Goal: Transaction & Acquisition: Purchase product/service

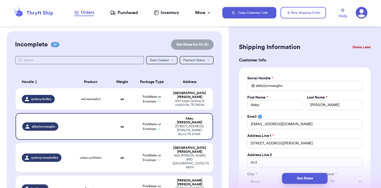
select select "TN"
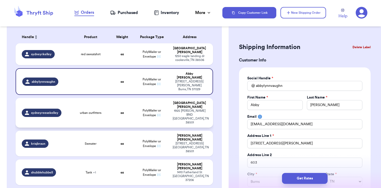
click at [106, 111] on div "urban outfitters" at bounding box center [90, 113] width 33 height 4
type input "urban outfitters"
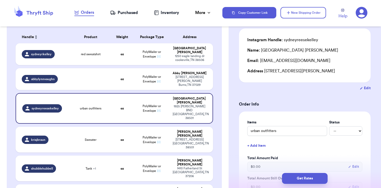
scroll to position [0, 0]
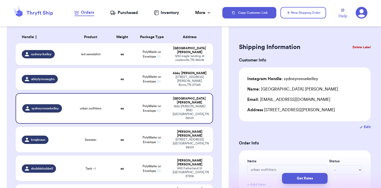
click at [354, 46] on button "Delete Label" at bounding box center [362, 46] width 22 height 11
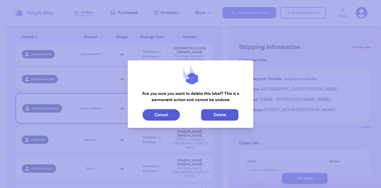
click at [218, 112] on button "Delete" at bounding box center [219, 114] width 37 height 11
type input "red sweatshirt"
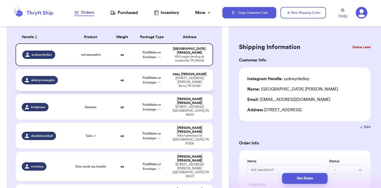
click at [117, 75] on td "oz" at bounding box center [122, 80] width 24 height 22
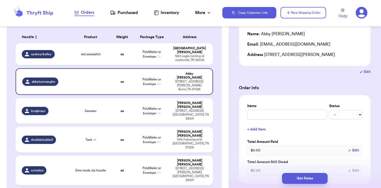
scroll to position [52, 0]
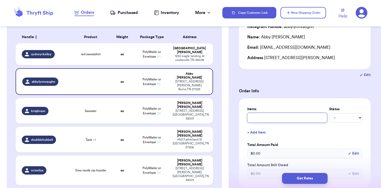
click at [278, 118] on input "text" at bounding box center [287, 118] width 80 height 10
type input "T"
type input "Ta"
type input "Tan"
type input "Tank"
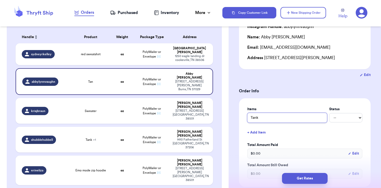
type input "Tank"
type input "Tank a"
type input "Tank an"
type input "Tank and"
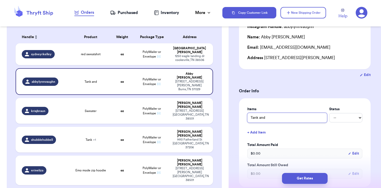
type input "Tank and S"
type input "Tank and Sh"
type input "Tank and Sho"
type input "Tank and Shor"
type input "Tank and Short"
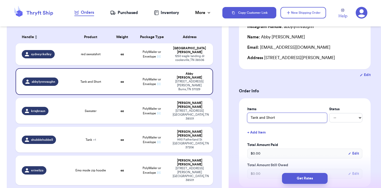
type input "Tank and Shorts"
type input "Tank and Shorts!"
type input "Tank and Shorts!!"
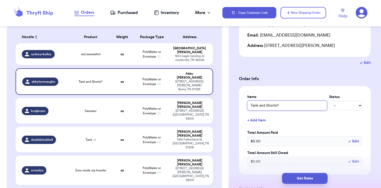
scroll to position [70, 0]
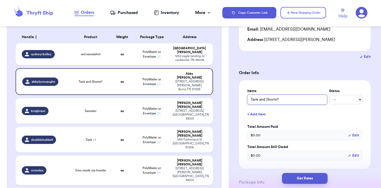
type input "Tank and Shorts!!"
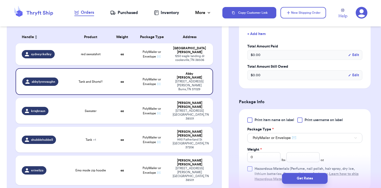
scroll to position [152, 0]
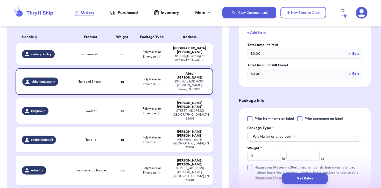
click at [299, 150] on div "Weight * 0 lbs oz" at bounding box center [285, 153] width 77 height 15
click at [299, 153] on input "number" at bounding box center [302, 156] width 33 height 10
type input "13.5"
click at [303, 182] on button "Get Rates" at bounding box center [305, 178] width 46 height 11
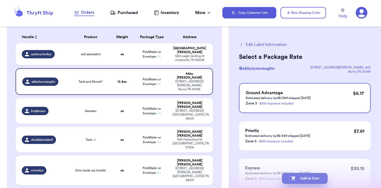
click at [298, 179] on button "Add to Cart" at bounding box center [305, 178] width 46 height 11
checkbox input "true"
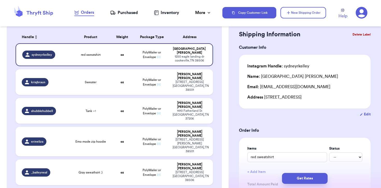
scroll to position [13, 0]
click at [95, 80] on span "Sweater" at bounding box center [91, 82] width 12 height 4
type input "Sweater"
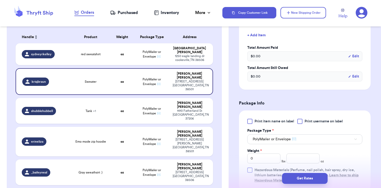
scroll to position [175, 0]
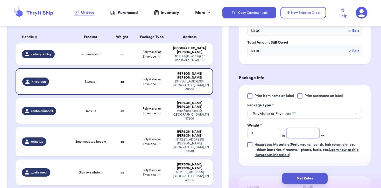
click at [304, 136] on input "number" at bounding box center [302, 133] width 33 height 10
type input "18"
click at [288, 173] on button "Get Rates" at bounding box center [305, 178] width 46 height 11
type input "1"
type input "2"
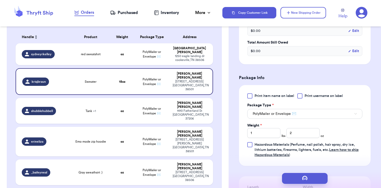
scroll to position [0, 0]
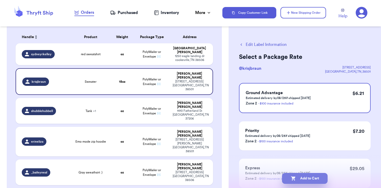
click at [289, 176] on button "Add to Cart" at bounding box center [305, 178] width 46 height 11
checkbox input "true"
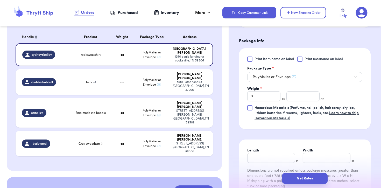
scroll to position [223, 0]
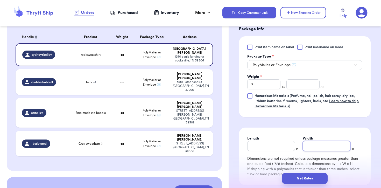
click at [315, 151] on input "Width" at bounding box center [327, 146] width 48 height 10
type input "1"
type input "10"
type input "10.5"
click at [299, 181] on button "Get Rates" at bounding box center [305, 178] width 46 height 11
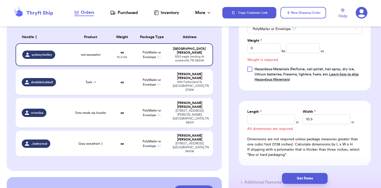
scroll to position [262, 0]
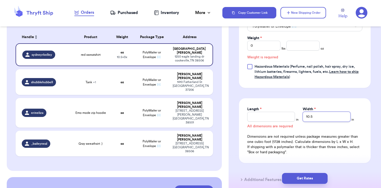
click at [318, 122] on input "10.5" at bounding box center [327, 117] width 48 height 10
type input "10"
type input "1"
click at [303, 46] on div "Weight * 0 lbs oz" at bounding box center [285, 43] width 77 height 15
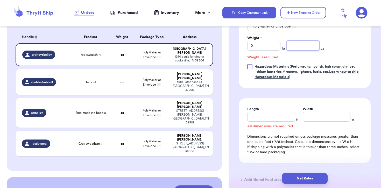
click at [300, 51] on input "number" at bounding box center [302, 46] width 33 height 10
type input "1"
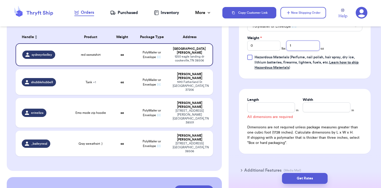
type input "10"
type input "10.5"
click at [310, 177] on button "Get Rates" at bounding box center [305, 178] width 46 height 11
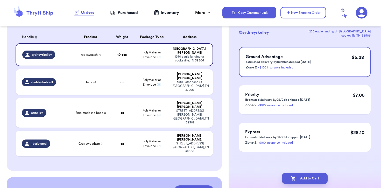
scroll to position [0, 0]
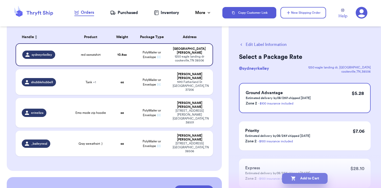
click at [296, 179] on button "Add to Cart" at bounding box center [305, 178] width 46 height 11
checkbox input "true"
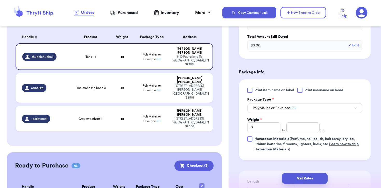
scroll to position [199, 0]
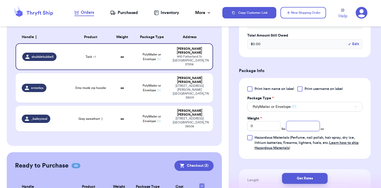
click at [295, 129] on input "number" at bounding box center [302, 126] width 33 height 10
type input "1"
type input "30"
click at [303, 180] on button "Get Rates" at bounding box center [305, 178] width 46 height 11
type input "1"
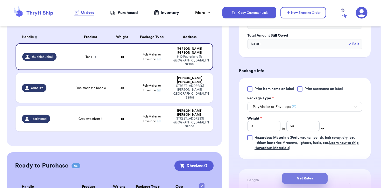
type input "14"
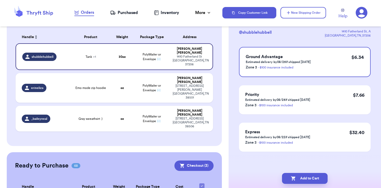
scroll to position [0, 0]
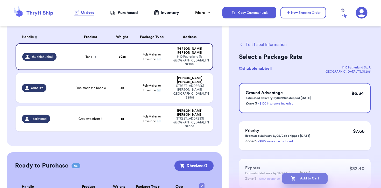
click at [296, 175] on button "Add to Cart" at bounding box center [305, 178] width 46 height 11
checkbox input "true"
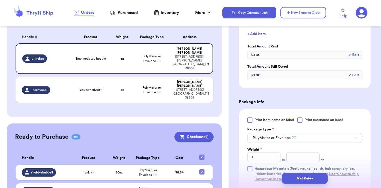
scroll to position [177, 0]
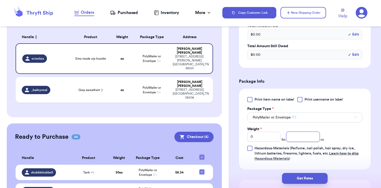
click at [305, 134] on input "number" at bounding box center [302, 137] width 33 height 10
type input "24"
click at [299, 175] on button "Get Rates" at bounding box center [305, 178] width 46 height 11
type input "1"
type input "8"
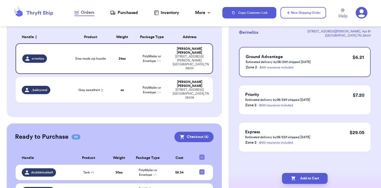
scroll to position [0, 0]
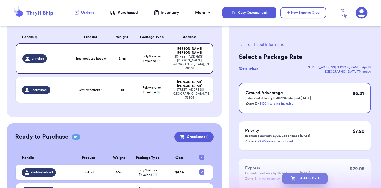
click at [298, 179] on button "Add to Cart" at bounding box center [305, 178] width 46 height 11
checkbox input "true"
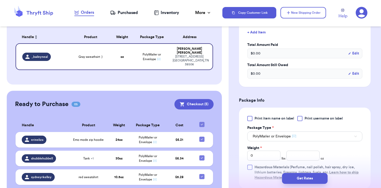
scroll to position [172, 0]
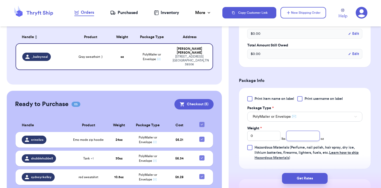
click at [300, 135] on input "number" at bounding box center [302, 136] width 33 height 10
type input "16"
click at [310, 181] on button "Get Rates" at bounding box center [305, 178] width 46 height 11
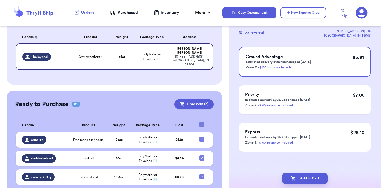
scroll to position [0, 0]
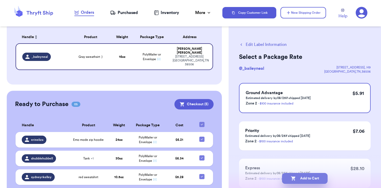
click at [295, 175] on button "Add to Cart" at bounding box center [305, 178] width 46 height 11
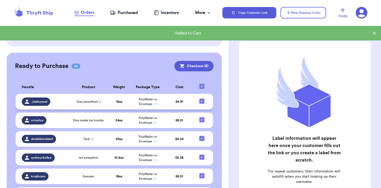
scroll to position [106, 0]
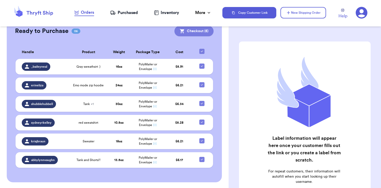
click at [210, 28] on button "Checkout ( 6 )" at bounding box center [193, 31] width 39 height 10
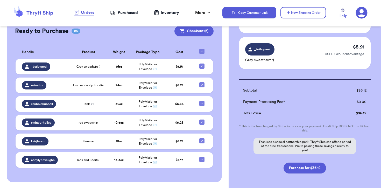
scroll to position [211, 0]
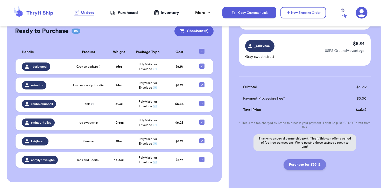
click at [306, 164] on button "Purchase for $36.12" at bounding box center [305, 164] width 43 height 11
checkbox input "false"
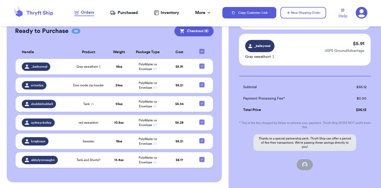
checkbox input "false"
checkbox input "true"
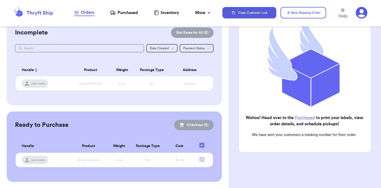
scroll to position [11, 0]
click at [136, 11] on div "Purchased" at bounding box center [124, 13] width 28 height 6
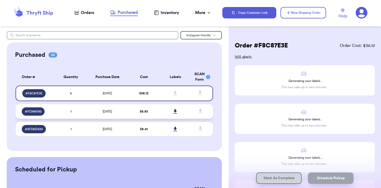
click at [166, 111] on td at bounding box center [176, 111] width 32 height 15
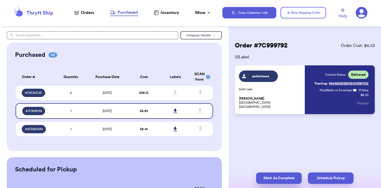
click at [270, 175] on button "Mark As Complete" at bounding box center [279, 177] width 46 height 11
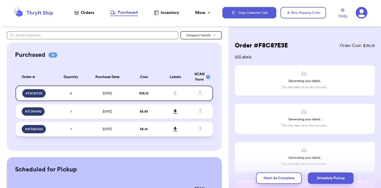
click at [126, 128] on div "Purchased 03 Order # Qty Labels SCAN # F8C87E3E 6 # 7C999792 1 # 3FD8D430 1 Ord…" at bounding box center [114, 97] width 215 height 108
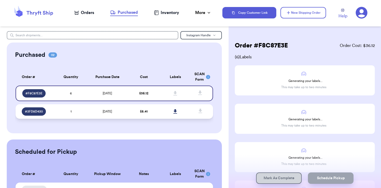
click at [145, 108] on td "$ 5.41" at bounding box center [144, 111] width 32 height 15
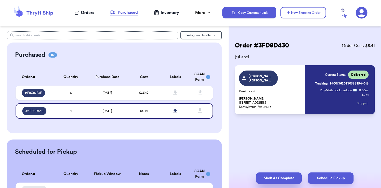
click at [270, 179] on button "Mark As Complete" at bounding box center [279, 177] width 46 height 11
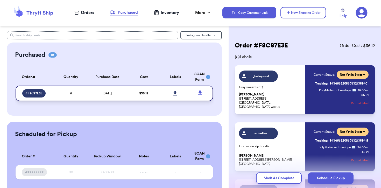
click at [174, 93] on icon at bounding box center [175, 93] width 4 height 4
